Goal: Information Seeking & Learning: Learn about a topic

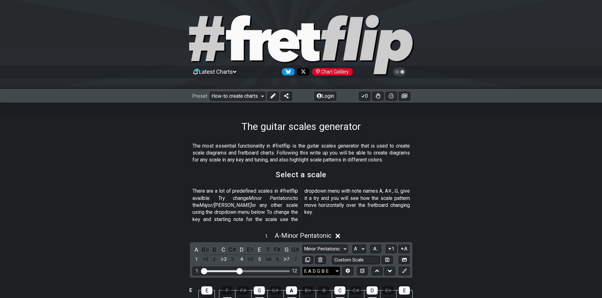
scroll to position [95, 0]
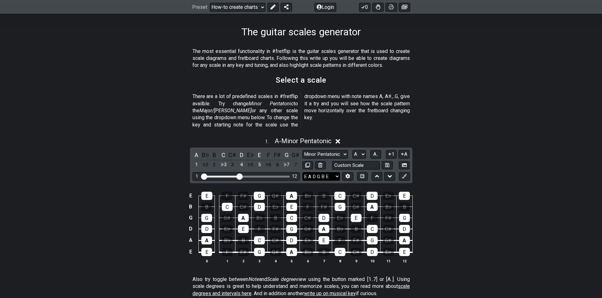
click at [324, 172] on select "E A D G B E E A D G B E E A D G B E B E A D F♯ B A D G C E A D A D G B E E♭ A♭ …" at bounding box center [321, 176] width 38 height 9
select select "C G C F A D"
click at [302, 172] on select "E A D G B E E A D G B E E A D G B E B E A D F♯ B A D G C E A D A D G B E E♭ A♭ …" at bounding box center [321, 176] width 38 height 9
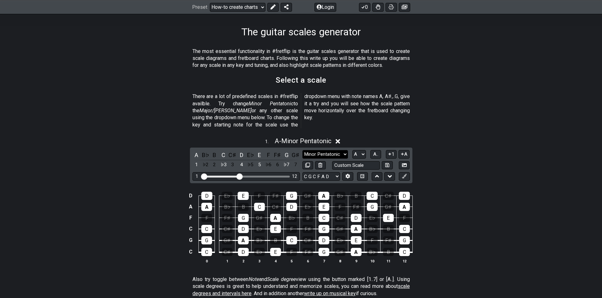
click at [331, 150] on select "Minor Pentatonic New Scale Minor Pentatonic Major Pentatonic Minor Blues Major …" at bounding box center [324, 154] width 45 height 9
click at [329, 150] on select "Minor Pentatonic New Scale Minor Pentatonic Major Pentatonic Minor Blues Major …" at bounding box center [324, 154] width 45 height 9
click at [225, 151] on div "C" at bounding box center [223, 155] width 8 height 9
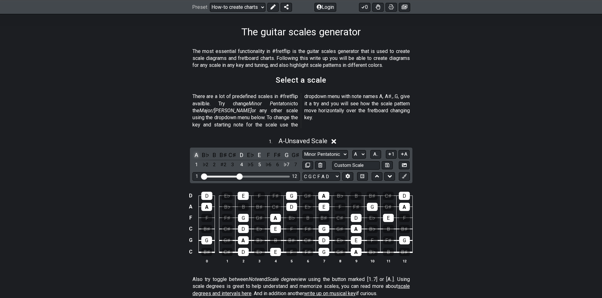
click at [194, 151] on div "A" at bounding box center [196, 155] width 8 height 9
click at [242, 151] on div "D" at bounding box center [241, 155] width 8 height 9
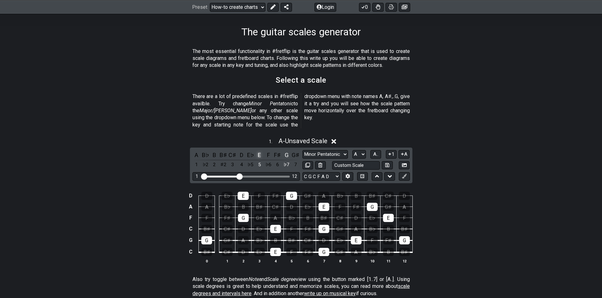
drag, startPoint x: 259, startPoint y: 146, endPoint x: 263, endPoint y: 147, distance: 4.6
click at [261, 151] on div "E" at bounding box center [259, 155] width 8 height 9
click at [285, 151] on div "G" at bounding box center [286, 155] width 8 height 9
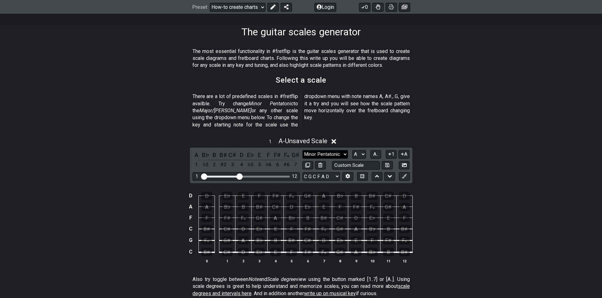
click at [310, 150] on select "Minor Pentatonic New Scale Minor Pentatonic Major Pentatonic Minor Blues Major …" at bounding box center [324, 154] width 45 height 9
select select "Minor Pentatonic"
click at [302, 150] on select "Minor Pentatonic New Scale Minor Pentatonic Major Pentatonic Minor Blues Major …" at bounding box center [324, 154] width 45 height 9
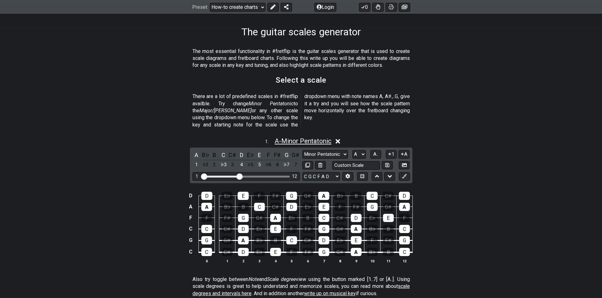
click at [301, 137] on span "A - Minor Pentatonic" at bounding box center [302, 141] width 57 height 8
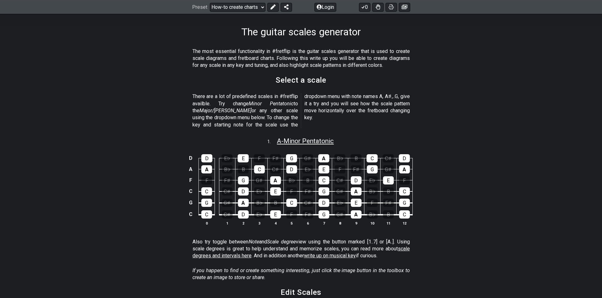
click at [278, 137] on span "A - Minor Pentatonic" at bounding box center [305, 141] width 57 height 8
select select "A"
select select "C G C F A D"
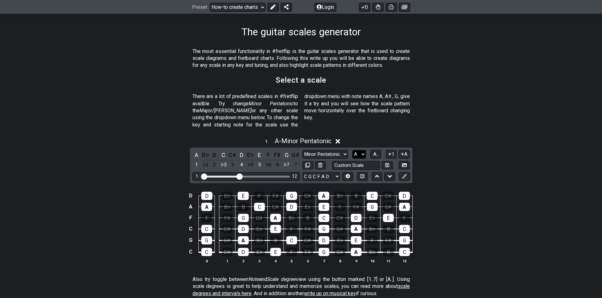
click at [358, 150] on select "A♭ A A♯ B♭ B C C♯ D♭ D D♯ E♭ E F F♯ G♭ G G♯" at bounding box center [359, 154] width 14 height 9
select select "C"
click at [352, 150] on select "A♭ A A♯ B♭ B C C♯ D♭ D D♯ E♭ E F F♯ G♭ G G♯" at bounding box center [359, 154] width 14 height 9
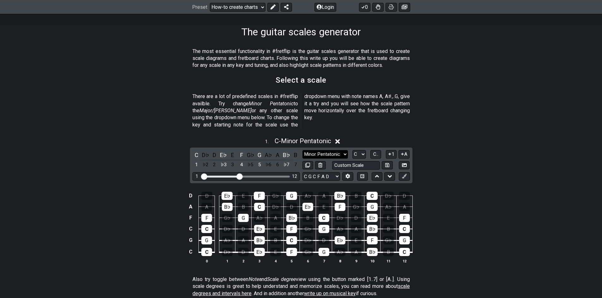
click at [332, 150] on select "Minor Pentatonic New Scale Minor Pentatonic Major Pentatonic Minor Blues Major …" at bounding box center [324, 154] width 45 height 9
select select "Phrygian"
click at [302, 150] on select "Minor Pentatonic New Scale Minor Pentatonic Major Pentatonic Minor Blues Major …" at bounding box center [324, 154] width 45 height 9
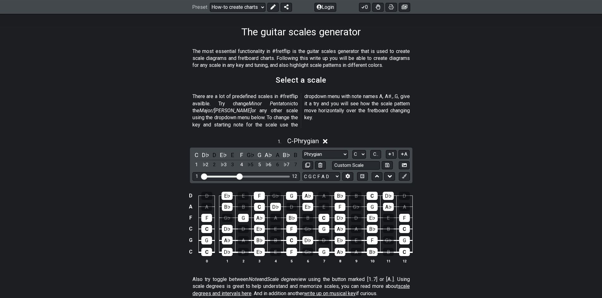
drag, startPoint x: 235, startPoint y: 168, endPoint x: 300, endPoint y: 165, distance: 65.1
click at [300, 165] on div "C D♭ D E♭ E F G♭ G A♭ A B♭ B 1 ♭2 2 ♭3 3 4 ♭5 5 ♭6 6 ♭7 7 Minor Pentatonic New …" at bounding box center [301, 166] width 222 height 36
click at [290, 172] on div "1 12" at bounding box center [245, 176] width 107 height 9
drag, startPoint x: 238, startPoint y: 171, endPoint x: 253, endPoint y: 169, distance: 14.7
click at [253, 176] on input "Visible fret range" at bounding box center [246, 176] width 90 height 0
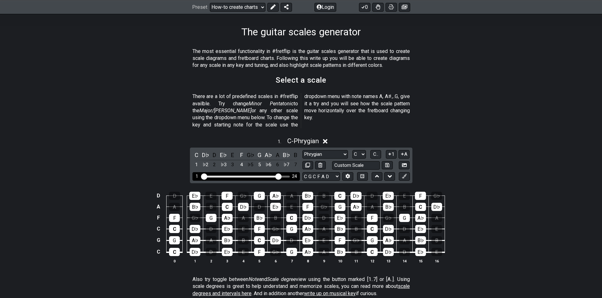
drag, startPoint x: 253, startPoint y: 168, endPoint x: 277, endPoint y: 172, distance: 24.7
click at [277, 176] on input "Visible fret range" at bounding box center [246, 176] width 90 height 0
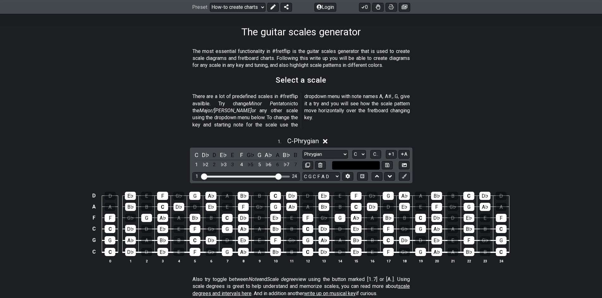
click at [368, 161] on input "text" at bounding box center [356, 165] width 48 height 9
type input "Custom Scale"
click at [368, 165] on div "C D♭ D E♭ E F G♭ G A♭ A B♭ B 1 ♭2 2 ♭3 3 4 ♭5 5 ♭6 6 ♭7 7 Minor Pentatonic New …" at bounding box center [301, 166] width 222 height 36
click at [392, 172] on button at bounding box center [389, 176] width 11 height 9
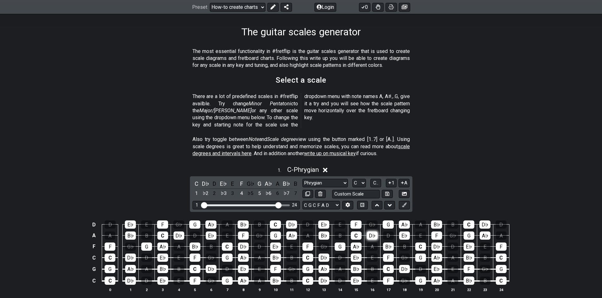
click at [371, 201] on button at bounding box center [376, 205] width 11 height 9
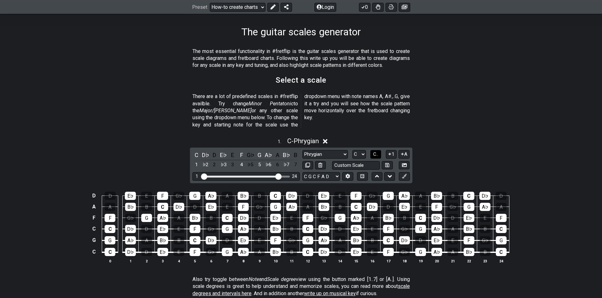
click at [376, 152] on span "C.." at bounding box center [375, 155] width 5 height 6
click at [376, 152] on span "1..7" at bounding box center [376, 155] width 8 height 6
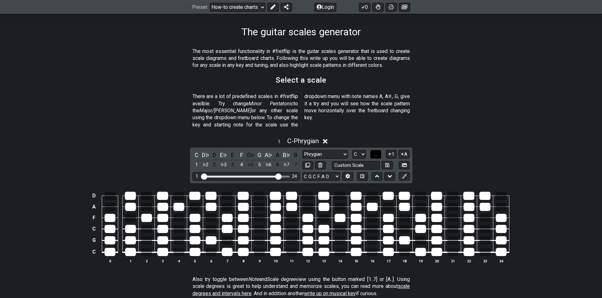
click at [376, 152] on span "..." at bounding box center [375, 155] width 3 height 6
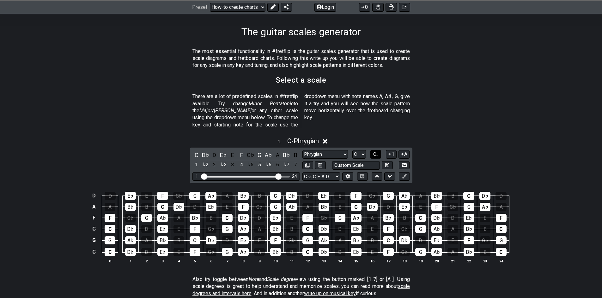
click at [376, 152] on span "C.." at bounding box center [375, 155] width 5 height 6
click at [376, 152] on span "1..7" at bounding box center [376, 155] width 8 height 6
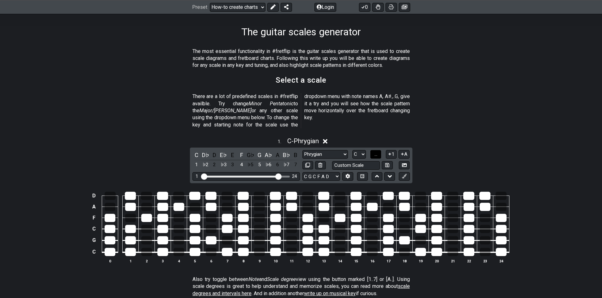
click at [376, 152] on span "..." at bounding box center [375, 155] width 3 height 6
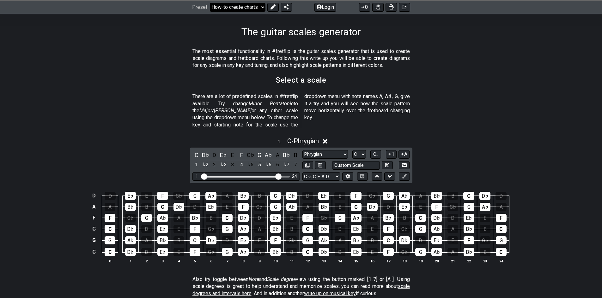
click at [245, 3] on select "Welcome to #fretflip! Initial Preset Custom Preset Minor Pentatonic Major Penta…" at bounding box center [238, 7] width 56 height 9
click at [232, 7] on select "Welcome to #fretflip! Initial Preset Custom Preset Minor Pentatonic Major Penta…" at bounding box center [238, 7] width 56 height 9
click at [210, 3] on select "Welcome to #fretflip! Initial Preset Custom Preset Minor Pentatonic Major Penta…" at bounding box center [238, 7] width 56 height 9
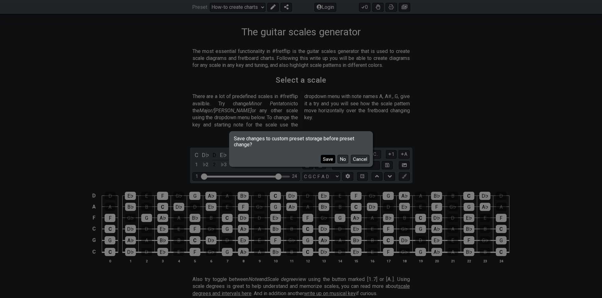
click at [329, 161] on button "Save" at bounding box center [328, 159] width 15 height 9
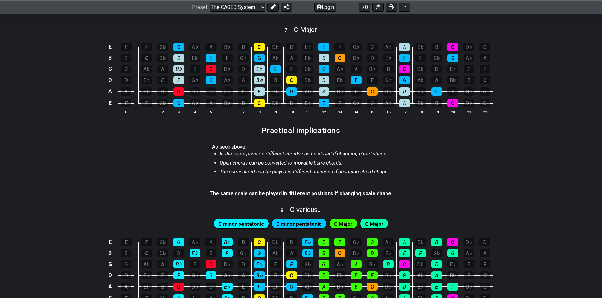
scroll to position [505, 0]
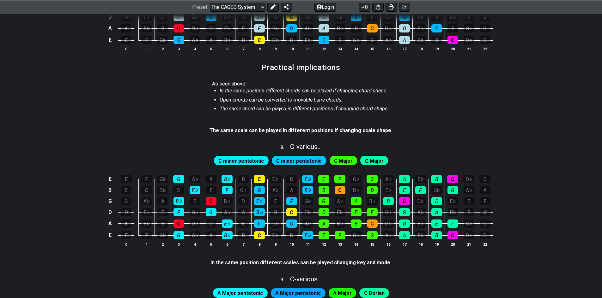
click at [252, 161] on span "C minor pentatonic" at bounding box center [240, 161] width 45 height 9
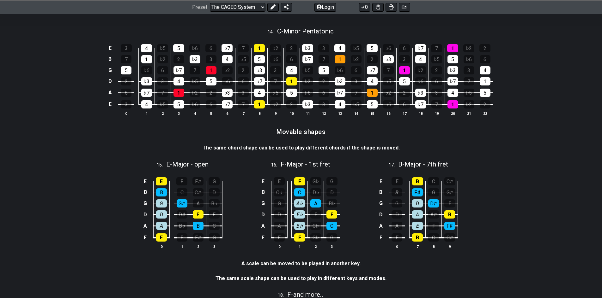
scroll to position [1200, 0]
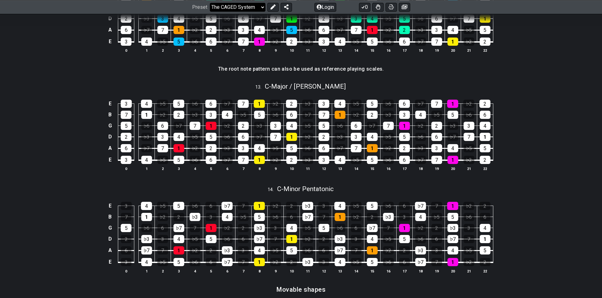
click at [229, 9] on select "Welcome to #fretflip! Initial Preset The guitar scales generator Minor Pentaton…" at bounding box center [238, 7] width 56 height 9
click at [210, 11] on select "Welcome to #fretflip! Initial Preset The guitar scales generator Minor Pentaton…" at bounding box center [238, 7] width 56 height 9
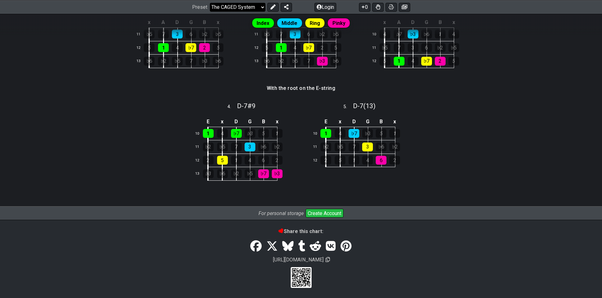
select select "/extended-chords"
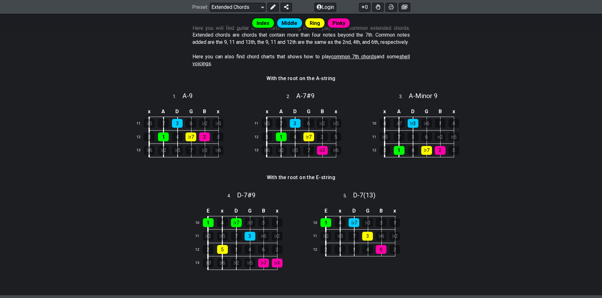
scroll to position [142, 0]
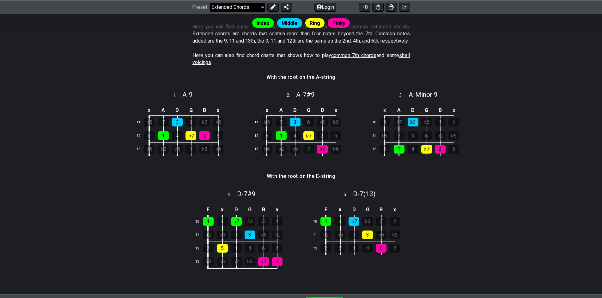
click at [246, 8] on select "Welcome to #fretflip! Initial Preset The guitar scales generator Minor Pentaton…" at bounding box center [238, 7] width 56 height 9
click at [293, 6] on div "Preset Welcome to #fretflip! Initial Preset The guitar scales generator Minor P…" at bounding box center [301, 7] width 218 height 9
click at [259, 7] on select "Welcome to #fretflip! Initial Preset The guitar scales generator Minor Pentaton…" at bounding box center [238, 7] width 56 height 9
click at [268, 7] on button at bounding box center [272, 7] width 11 height 9
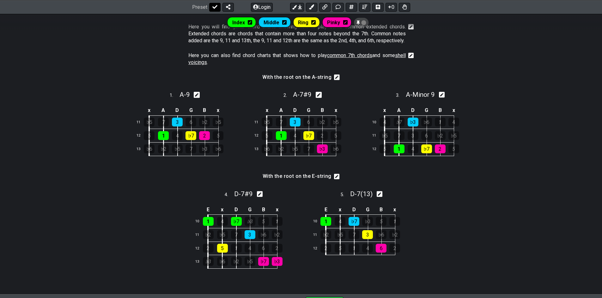
click at [212, 5] on icon at bounding box center [214, 6] width 5 height 5
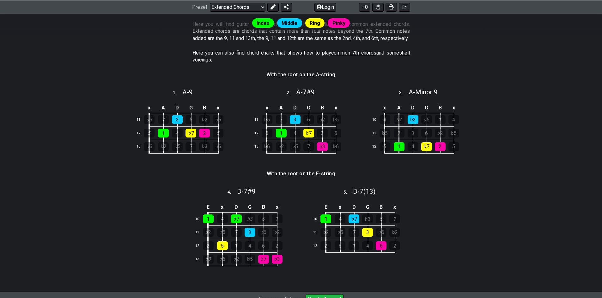
scroll to position [142, 0]
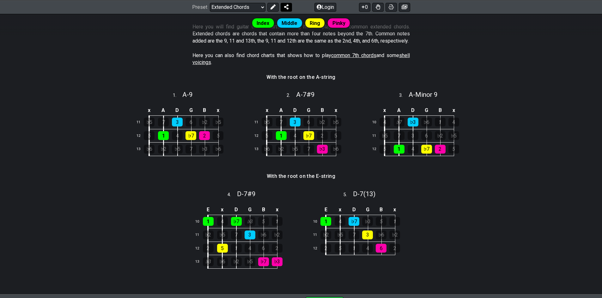
click at [287, 10] on button at bounding box center [285, 7] width 11 height 9
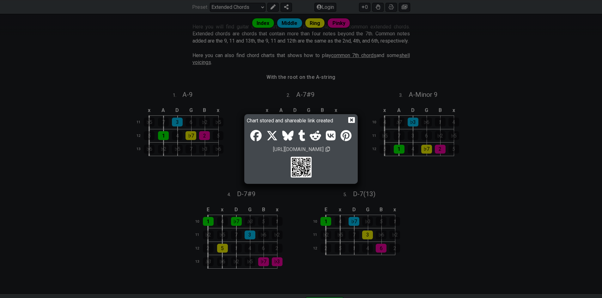
click at [350, 122] on icon at bounding box center [351, 120] width 7 height 6
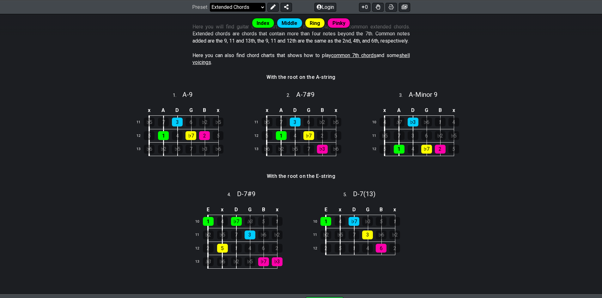
click at [227, 5] on select "Welcome to #fretflip! Initial Preset The guitar scales generator Minor Pentaton…" at bounding box center [238, 7] width 56 height 9
click at [210, 11] on select "Welcome to #fretflip! Initial Preset The guitar scales generator Minor Pentaton…" at bounding box center [238, 7] width 56 height 9
select select "/welcome"
select select "C"
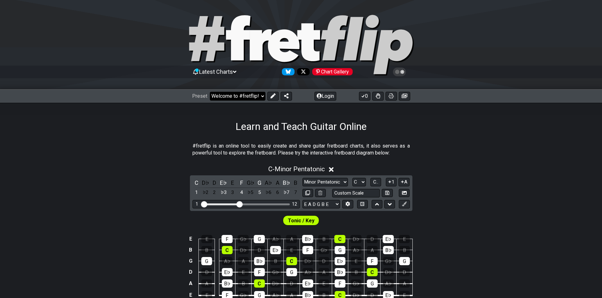
click at [253, 93] on select "Welcome to #fretflip! Initial Preset The guitar scales generator Minor Pentaton…" at bounding box center [238, 96] width 56 height 9
click at [210, 92] on select "Welcome to #fretflip! Initial Preset The guitar scales generator Minor Pentaton…" at bounding box center [238, 96] width 56 height 9
select select "/minor-pentatonic"
select select "C"
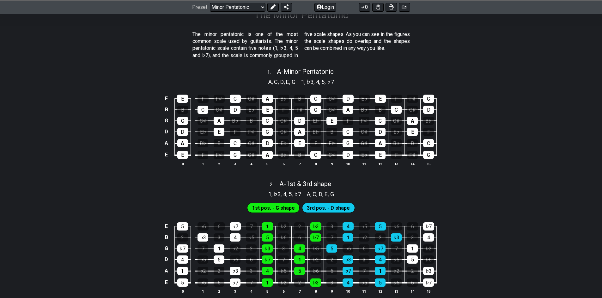
scroll to position [32, 0]
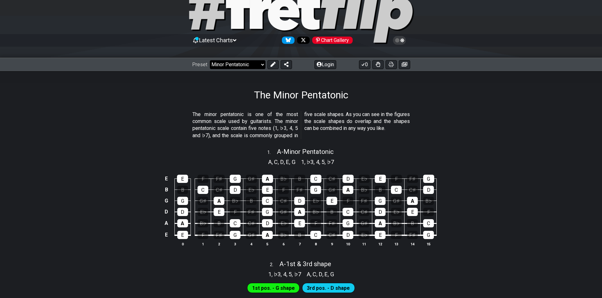
click at [244, 63] on select "Welcome to #fretflip! Initial Preset The guitar scales generator Minor Pentaton…" at bounding box center [238, 64] width 56 height 9
click at [210, 60] on select "Welcome to #fretflip! Initial Preset The guitar scales generator Minor Pentaton…" at bounding box center [238, 64] width 56 height 9
select select "/welcome"
select select "C"
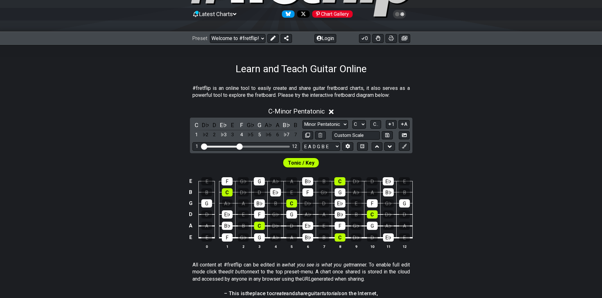
scroll to position [63, 0]
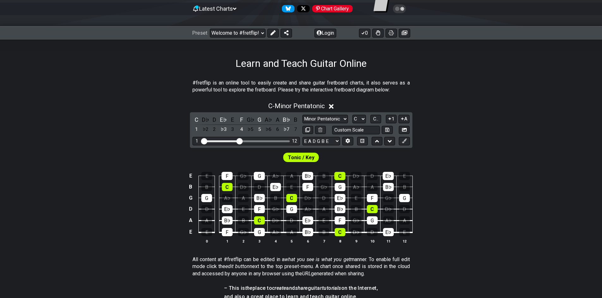
drag, startPoint x: 271, startPoint y: 141, endPoint x: 318, endPoint y: 136, distance: 47.4
click at [309, 139] on div "C D♭ D E♭ E F G♭ G A♭ A B♭ B 1 ♭2 2 ♭3 3 4 ♭5 5 ♭6 6 ♭7 7 Minor Pentatonic Clic…" at bounding box center [301, 130] width 222 height 36
click at [319, 136] on div "C D♭ D E♭ E F G♭ G A♭ A B♭ B 1 ♭2 2 ♭3 3 4 ♭5 5 ♭6 6 ♭7 7 Minor Pentatonic Clic…" at bounding box center [301, 130] width 222 height 36
click at [319, 139] on select "E A D G B E E A D G B E E A D G B E B E A D F♯ B A D G C E A D A D G B E E♭ A♭ …" at bounding box center [321, 141] width 38 height 9
select select "C G C F A D"
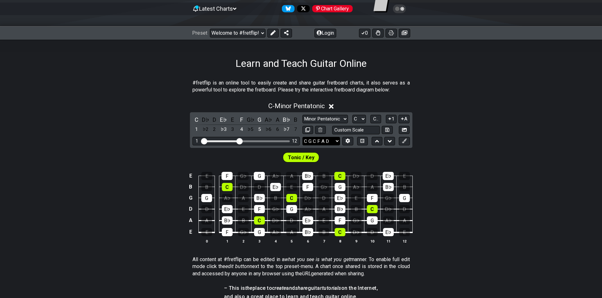
click at [302, 137] on select "E A D G B E E A D G B E E A D G B E B E A D F♯ B A D G C E A D A D G B E E♭ A♭ …" at bounding box center [321, 141] width 38 height 9
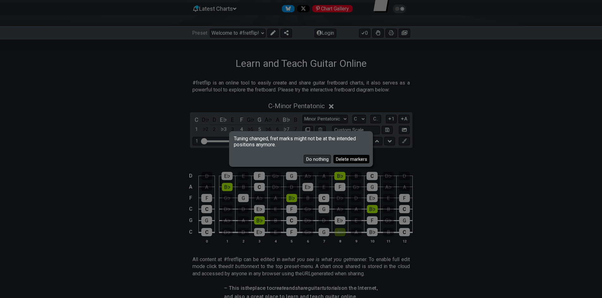
click at [351, 156] on button "Delete markers" at bounding box center [351, 159] width 36 height 9
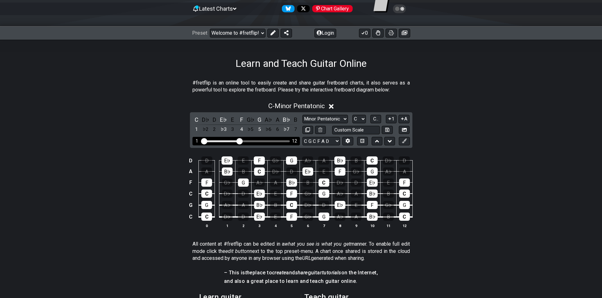
drag, startPoint x: 270, startPoint y: 141, endPoint x: 282, endPoint y: 140, distance: 12.8
click at [282, 140] on div "1 12" at bounding box center [245, 141] width 107 height 9
drag, startPoint x: 240, startPoint y: 141, endPoint x: 381, endPoint y: 129, distance: 141.4
click at [291, 141] on input "Visible fret range" at bounding box center [246, 141] width 90 height 0
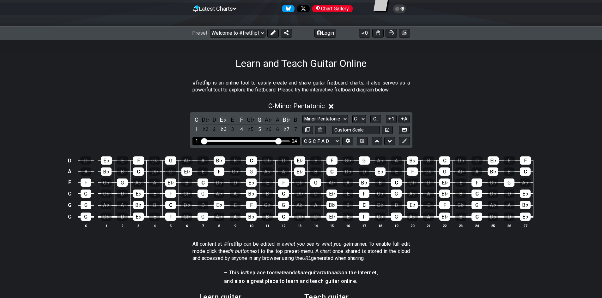
drag, startPoint x: 286, startPoint y: 143, endPoint x: 278, endPoint y: 143, distance: 7.9
click at [278, 141] on input "Visible fret range" at bounding box center [246, 141] width 90 height 0
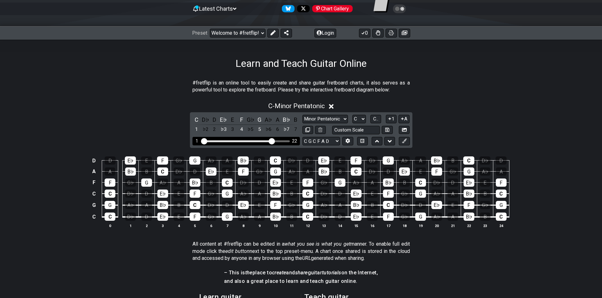
drag, startPoint x: 278, startPoint y: 142, endPoint x: 270, endPoint y: 144, distance: 7.8
click at [270, 141] on input "Visible fret range" at bounding box center [246, 141] width 90 height 0
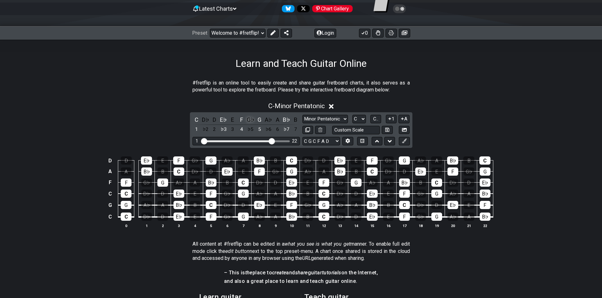
click at [248, 118] on div "G♭" at bounding box center [250, 120] width 8 height 9
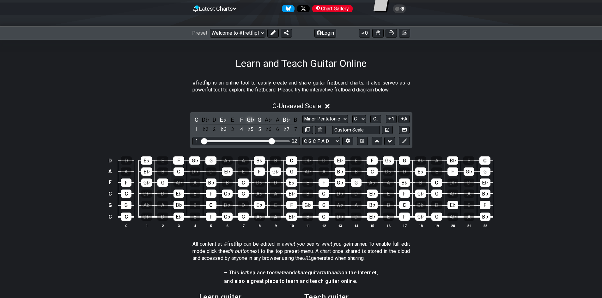
click at [248, 118] on div "G♭" at bounding box center [250, 120] width 8 height 9
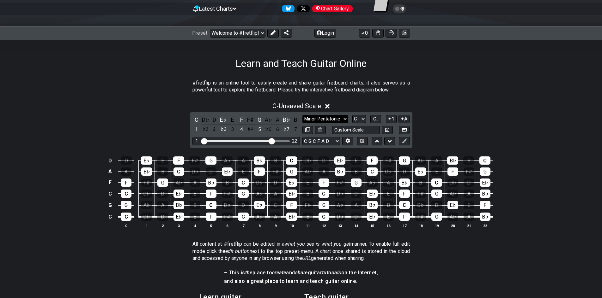
click at [330, 122] on select "Minor Pentatonic Click to edit Minor Pentatonic Major Pentatonic Minor Blues Ma…" at bounding box center [324, 119] width 45 height 9
select select "Phrygian"
click at [302, 115] on select "Minor Pentatonic Click to edit Minor Pentatonic Major Pentatonic Minor Blues Ma…" at bounding box center [324, 119] width 45 height 9
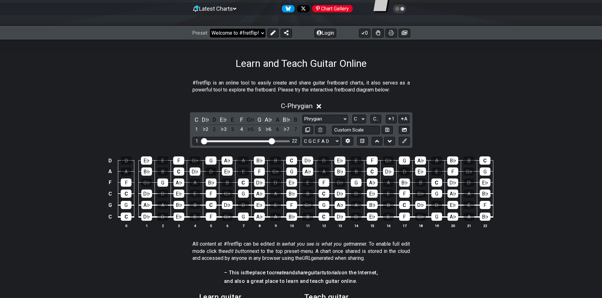
click at [246, 29] on select "Welcome to #fretflip! Initial Preset The guitar scales generator Minor Pentaton…" at bounding box center [238, 33] width 56 height 9
click at [210, 29] on select "Welcome to #fretflip! Initial Preset The guitar scales generator Minor Pentaton…" at bounding box center [238, 33] width 56 height 9
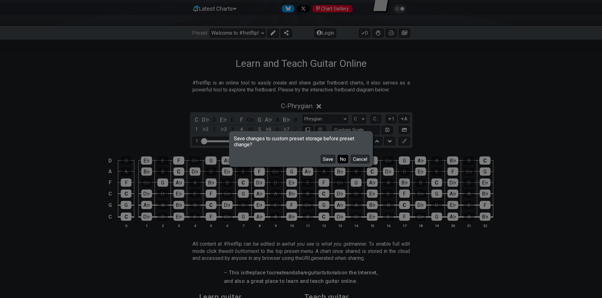
click at [340, 161] on button "No" at bounding box center [342, 159] width 11 height 9
select select "/user-defined"
select select "A"
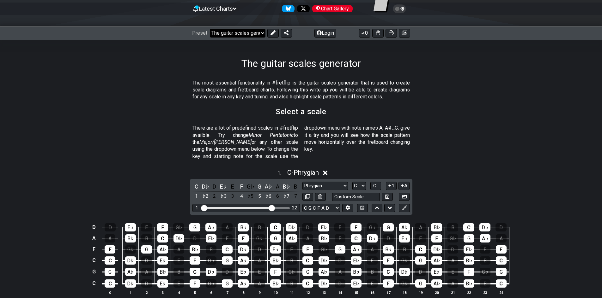
click at [243, 33] on select "Welcome to #fretflip! Initial Preset The guitar scales generator Minor Pentaton…" at bounding box center [238, 33] width 56 height 9
click at [210, 29] on select "Welcome to #fretflip! Initial Preset The guitar scales generator Minor Pentaton…" at bounding box center [238, 33] width 56 height 9
select select "/power-chords"
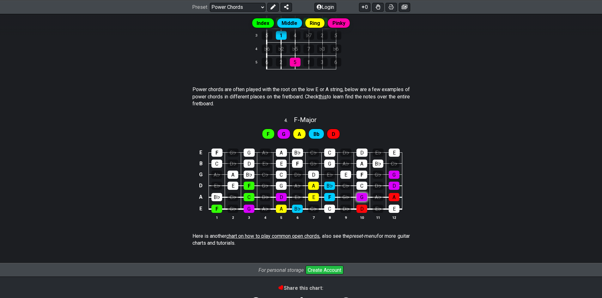
scroll to position [339, 0]
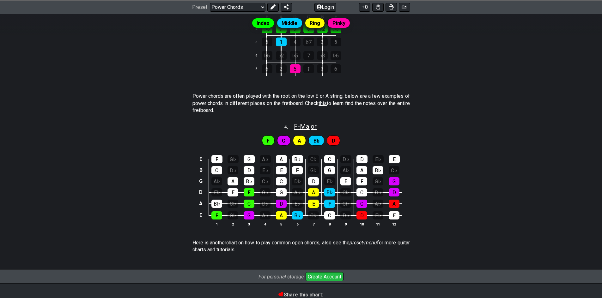
click at [300, 125] on span "F - Major" at bounding box center [305, 127] width 23 height 8
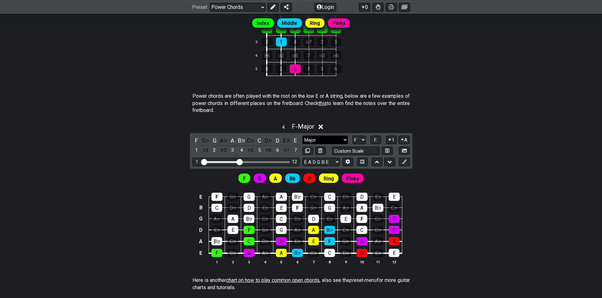
click at [323, 136] on select "Major Major Minor Pentatonic Major Pentatonic Minor Blues Major Blues Major / I…" at bounding box center [324, 140] width 45 height 9
click at [450, 88] on div "Index Middle Ring Pinky A power chord is a chord with only two notes, the root …" at bounding box center [301, 50] width 602 height 515
click at [358, 139] on select "A♭ A A♯ B♭ B C C♯ D♭ D D♯ E♭ E F F♯ G♭ G G♯" at bounding box center [359, 140] width 14 height 9
select select "C"
click at [352, 136] on select "A♭ A A♯ B♭ B C C♯ D♭ D D♯ E♭ E F F♯ G♭ G G♯" at bounding box center [359, 140] width 14 height 9
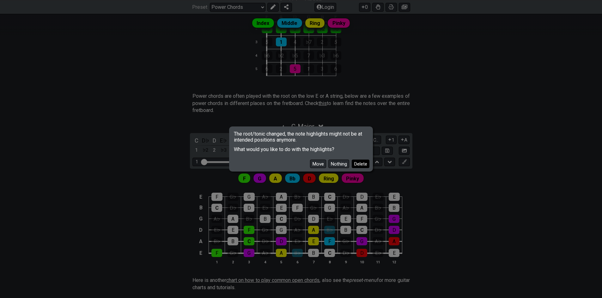
click at [360, 166] on button "Delete" at bounding box center [361, 164] width 18 height 9
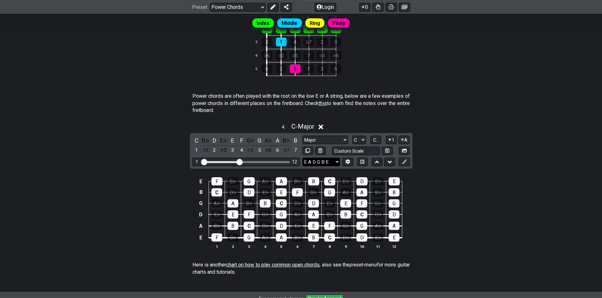
click at [325, 159] on select "E A D G B E E A D G B E E A D G B E B E A D F♯ B A D G C E A D A D G B E E♭ A♭ …" at bounding box center [321, 162] width 38 height 9
select select "C G C F A D"
click at [302, 158] on select "E A D G B E E A D G B E E A D G B E B E A D F♯ B A D G C E A D A D G B E E♭ A♭ …" at bounding box center [321, 162] width 38 height 9
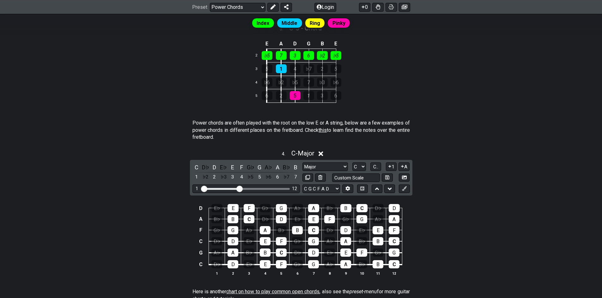
scroll to position [308, 0]
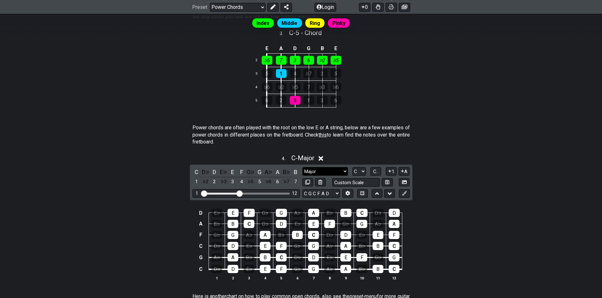
click at [316, 168] on select "Major Major Minor Pentatonic Major Pentatonic Minor Blues Major Blues Major / I…" at bounding box center [324, 171] width 45 height 9
click at [302, 167] on select "Major Major Minor Pentatonic Major Pentatonic Minor Blues Major Blues Major / I…" at bounding box center [324, 171] width 45 height 9
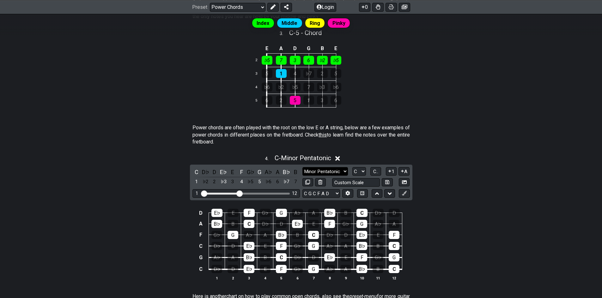
click at [331, 167] on select "Major Major Minor Pentatonic Major Pentatonic Minor Blues Major Blues Major / I…" at bounding box center [324, 171] width 45 height 9
select select "Phrygian"
click at [302, 167] on select "Major Major Minor Pentatonic Major Pentatonic Minor Blues Major Blues Major / I…" at bounding box center [324, 171] width 45 height 9
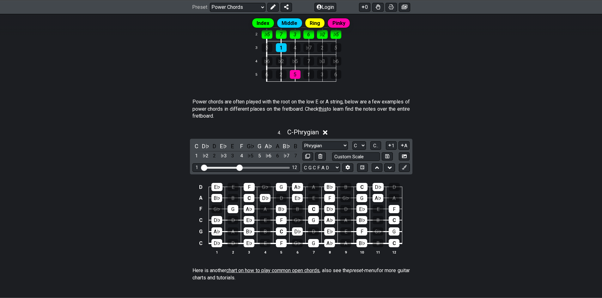
scroll to position [395, 0]
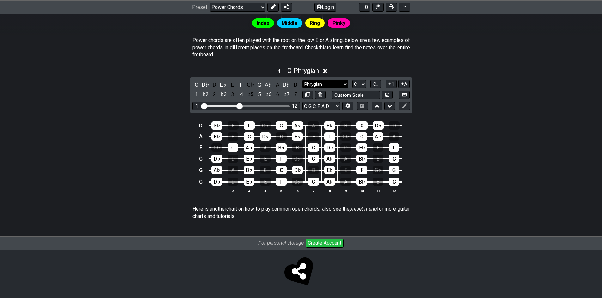
click at [322, 80] on select "Major Major Minor Pentatonic Major Pentatonic Minor Blues Major Blues Major / I…" at bounding box center [324, 84] width 45 height 9
click at [242, 4] on select "Welcome to #fretflip! Initial Preset The guitar scales generator Minor Pentaton…" at bounding box center [238, 7] width 56 height 9
click at [210, 3] on select "Welcome to #fretflip! Initial Preset The guitar scales generator Minor Pentaton…" at bounding box center [238, 7] width 56 height 9
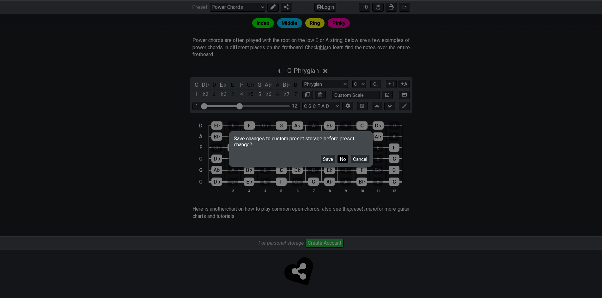
click at [340, 159] on button "No" at bounding box center [342, 159] width 11 height 9
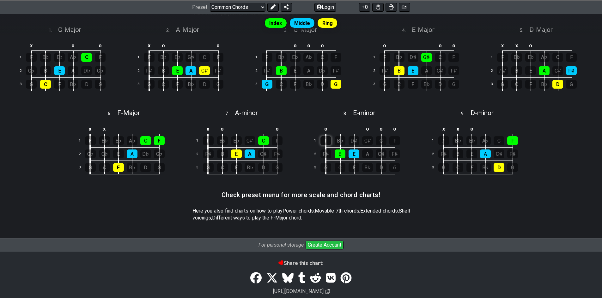
scroll to position [189, 0]
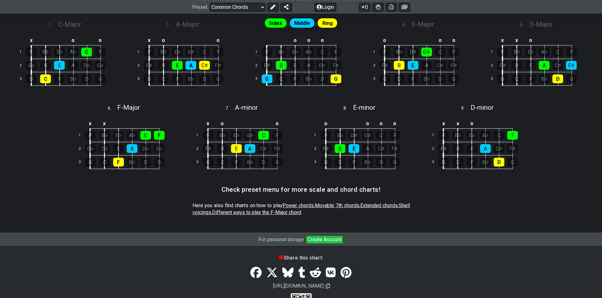
click at [306, 206] on span "Power chords" at bounding box center [297, 206] width 31 height 6
select select "/power-chords"
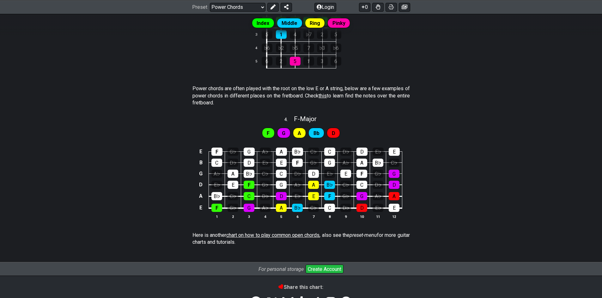
scroll to position [347, 0]
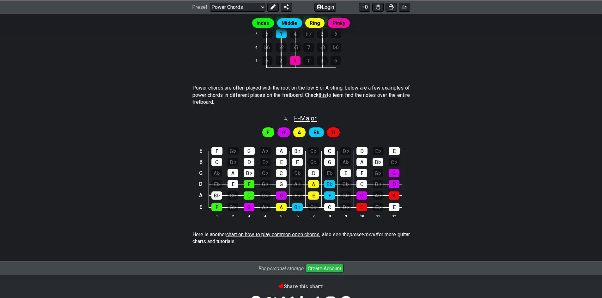
click at [297, 117] on span "F - Major" at bounding box center [305, 119] width 23 height 8
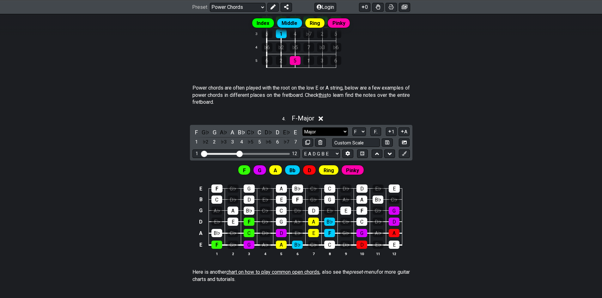
click at [339, 130] on select "Major Major Minor Pentatonic Major Pentatonic Minor Blues Major Blues Major / I…" at bounding box center [324, 132] width 45 height 9
click at [338, 130] on select "Major Major Minor Pentatonic Major Pentatonic Minor Blues Major Blues Major / I…" at bounding box center [324, 132] width 45 height 9
click at [366, 133] on select "A♭ A A♯ B♭ B C C♯ D♭ D D♯ E♭ E F F♯ G♭ G G♯" at bounding box center [359, 132] width 14 height 9
select select "C"
click at [352, 128] on select "A♭ A A♯ B♭ B C C♯ D♭ D D♯ E♭ E F F♯ G♭ G G♯" at bounding box center [359, 132] width 14 height 9
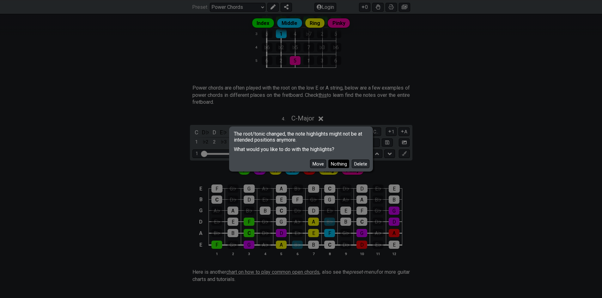
click at [332, 164] on button "Nothing" at bounding box center [338, 164] width 21 height 9
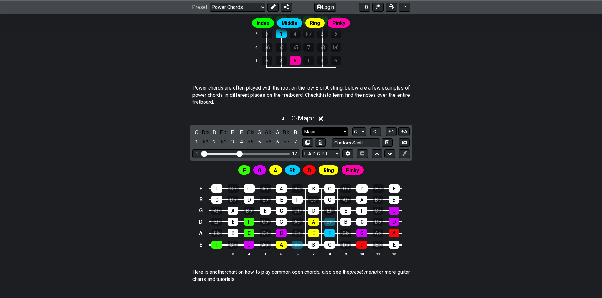
click at [319, 133] on select "Major Major Minor Pentatonic Major Pentatonic Minor Blues Major Blues Major / I…" at bounding box center [324, 132] width 45 height 9
click at [319, 132] on select "Major Major Minor Pentatonic Major Pentatonic Minor Blues Major Blues Major / I…" at bounding box center [324, 132] width 45 height 9
click at [321, 131] on select "Major Major Minor Pentatonic Major Pentatonic Minor Blues Major Blues Major / I…" at bounding box center [324, 132] width 45 height 9
select select "Minor Pentatonic"
click at [302, 128] on select "Major Major Minor Pentatonic Major Pentatonic Minor Blues Major Blues Major / I…" at bounding box center [324, 132] width 45 height 9
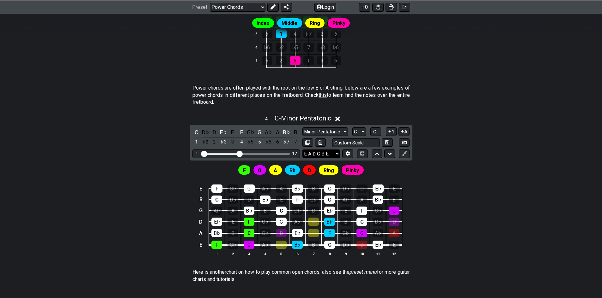
click at [334, 150] on select "E A D G B E E A D G B E E A D G B E B E A D F♯ B A D G C E A D A D G B E E♭ A♭ …" at bounding box center [321, 154] width 38 height 9
select select "C G C F A D"
click at [302, 150] on select "E A D G B E E A D G B E E A D G B E B E A D F♯ B A D G C E A D A D G B E E♭ A♭ …" at bounding box center [321, 154] width 38 height 9
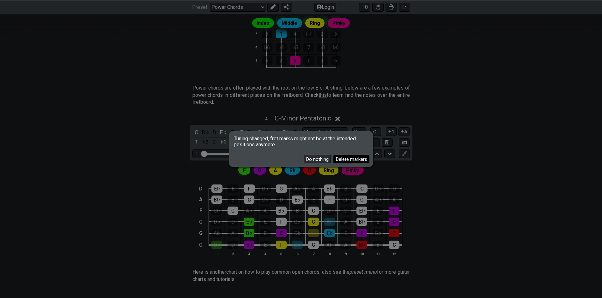
click at [355, 158] on button "Delete markers" at bounding box center [351, 159] width 36 height 9
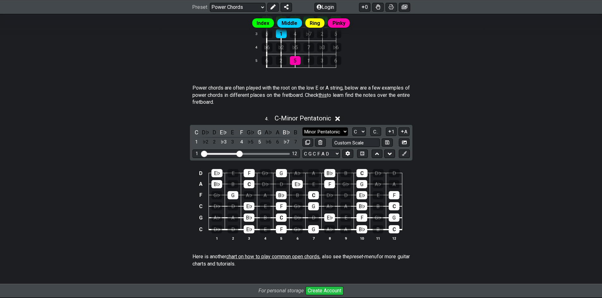
click at [330, 134] on select "Major Major Minor Pentatonic Major Pentatonic Minor Blues Major Blues Major / I…" at bounding box center [324, 132] width 45 height 9
click at [206, 4] on span "Preset" at bounding box center [199, 7] width 15 height 6
click at [225, 6] on select "Welcome to #fretflip! Initial Preset The guitar scales generator Minor Pentaton…" at bounding box center [238, 7] width 56 height 9
click at [210, 3] on select "Welcome to #fretflip! Initial Preset The guitar scales generator Minor Pentaton…" at bounding box center [238, 7] width 56 height 9
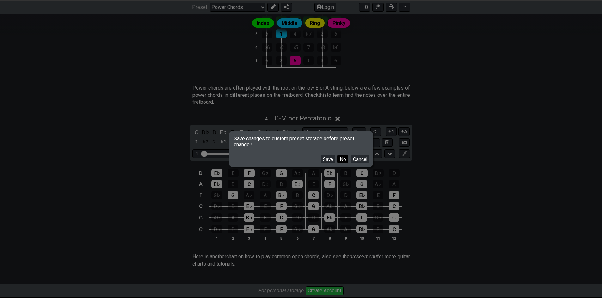
click at [346, 157] on button "No" at bounding box center [342, 159] width 11 height 9
select select "/user-defined"
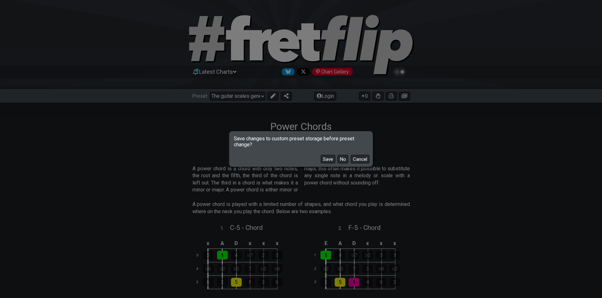
select select "C"
select select "A"
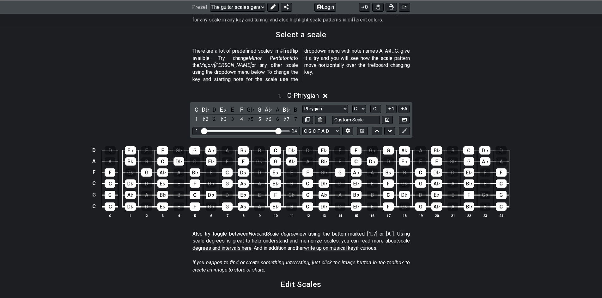
scroll to position [158, 0]
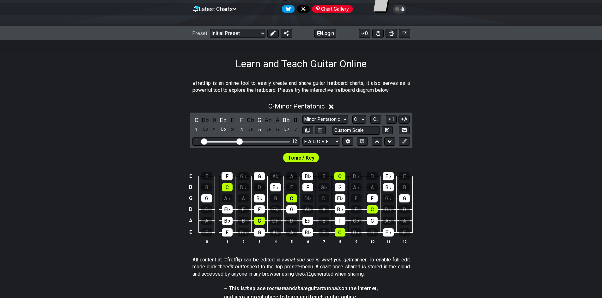
scroll to position [63, 0]
click at [329, 117] on select "Minor Pentatonic Click to edit Minor Pentatonic Major Pentatonic Minor Blues Ma…" at bounding box center [324, 119] width 45 height 9
click at [239, 33] on select "Welcome to #fretflip! Initial Preset Custom Preset Minor Pentatonic Major Penta…" at bounding box center [238, 33] width 56 height 9
click at [210, 29] on select "Welcome to #fretflip! Initial Preset Custom Preset Minor Pentatonic Major Penta…" at bounding box center [238, 33] width 56 height 9
select select "/user-defined"
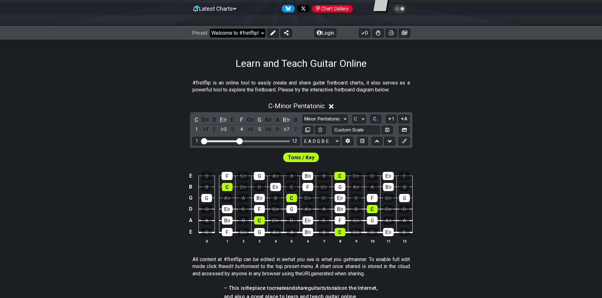
select select "A"
select select "Testing 1, 3 and 4"
select select "C"
select select "A"
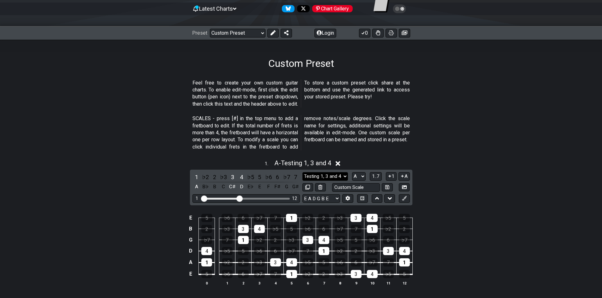
click at [317, 176] on select "Testing 1, 3 and 4 Testing 1, 3 and 4 Minor Pentatonic Major Pentatonic Minor B…" at bounding box center [324, 176] width 45 height 9
select select "Phrygian"
click at [302, 172] on select "Testing 1, 3 and 4 Testing 1, 3 and 4 Minor Pentatonic Major Pentatonic Minor B…" at bounding box center [324, 176] width 45 height 9
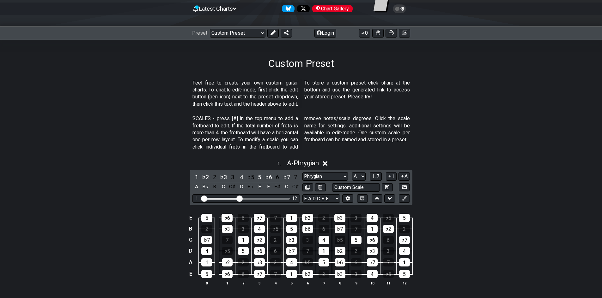
click at [350, 174] on div "Testing 1, 3 and 4 Testing 1, 3 and 4 Minor Pentatonic Major Pentatonic Minor B…" at bounding box center [355, 176] width 107 height 9
click at [352, 176] on select "A♭ A A♯ B♭ B C C♯ D♭ D D♯ E♭ E F F♯ G♭ G G♯" at bounding box center [359, 176] width 14 height 9
select select "C"
click at [352, 172] on select "A♭ A A♯ B♭ B C C♯ D♭ D D♯ E♭ E F F♯ G♭ G G♯" at bounding box center [359, 176] width 14 height 9
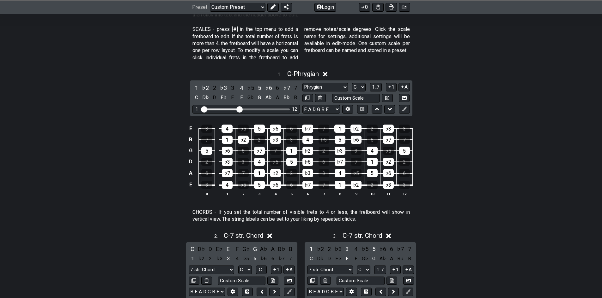
scroll to position [158, 0]
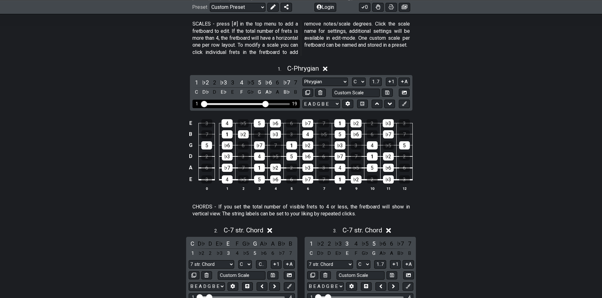
drag, startPoint x: 242, startPoint y: 105, endPoint x: 265, endPoint y: 104, distance: 23.4
click at [265, 104] on input "Visible fret range" at bounding box center [246, 104] width 90 height 0
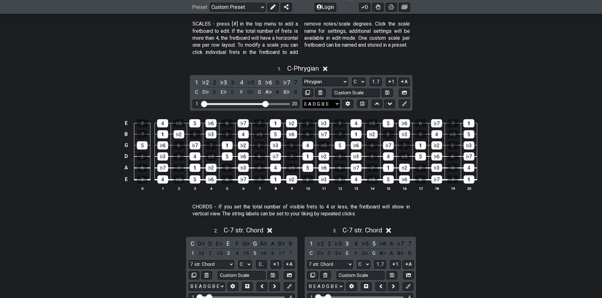
click at [327, 106] on select "E A D G B E E A D G B E E A D G B E B E A D F♯ B A D G C E A D A D G B E E♭ A♭ …" at bounding box center [321, 104] width 38 height 9
select select "C G C F A D"
click at [302, 100] on select "E A D G B E E A D G B E E A D G B E B E A D F♯ B A D G C E A D A D G B E E♭ A♭ …" at bounding box center [321, 104] width 38 height 9
